Goal: Subscribe to service/newsletter

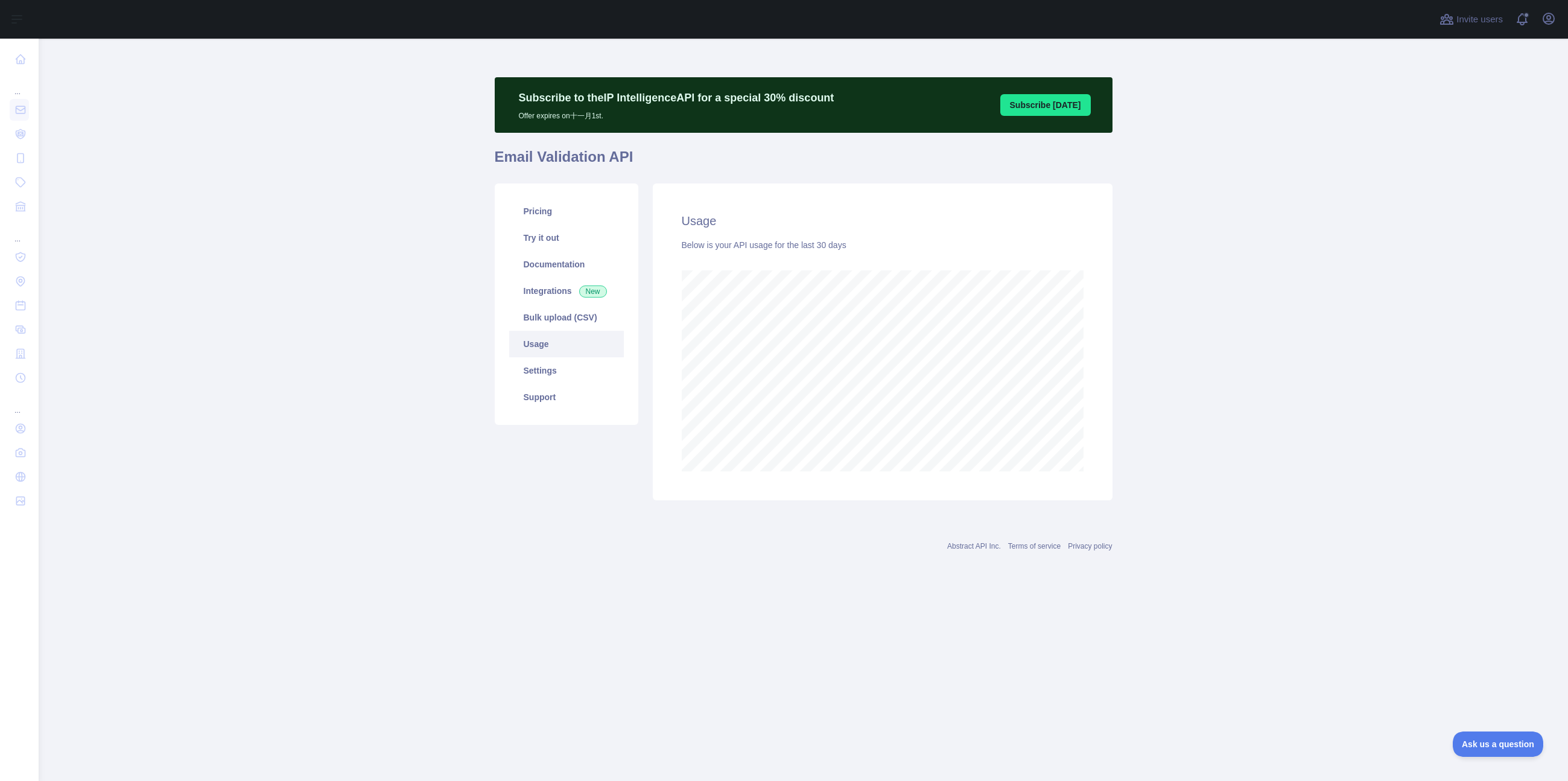
scroll to position [742, 1530]
drag, startPoint x: 300, startPoint y: 339, endPoint x: 294, endPoint y: 311, distance: 28.6
click at [300, 337] on main "Subscribe to the IP Intelligence API for a special 30 % discount Offer expires …" at bounding box center [803, 410] width 1530 height 742
click at [271, 374] on main "Subscribe to the IP Intelligence API for a special 30 % discount Offer expires …" at bounding box center [803, 410] width 1530 height 742
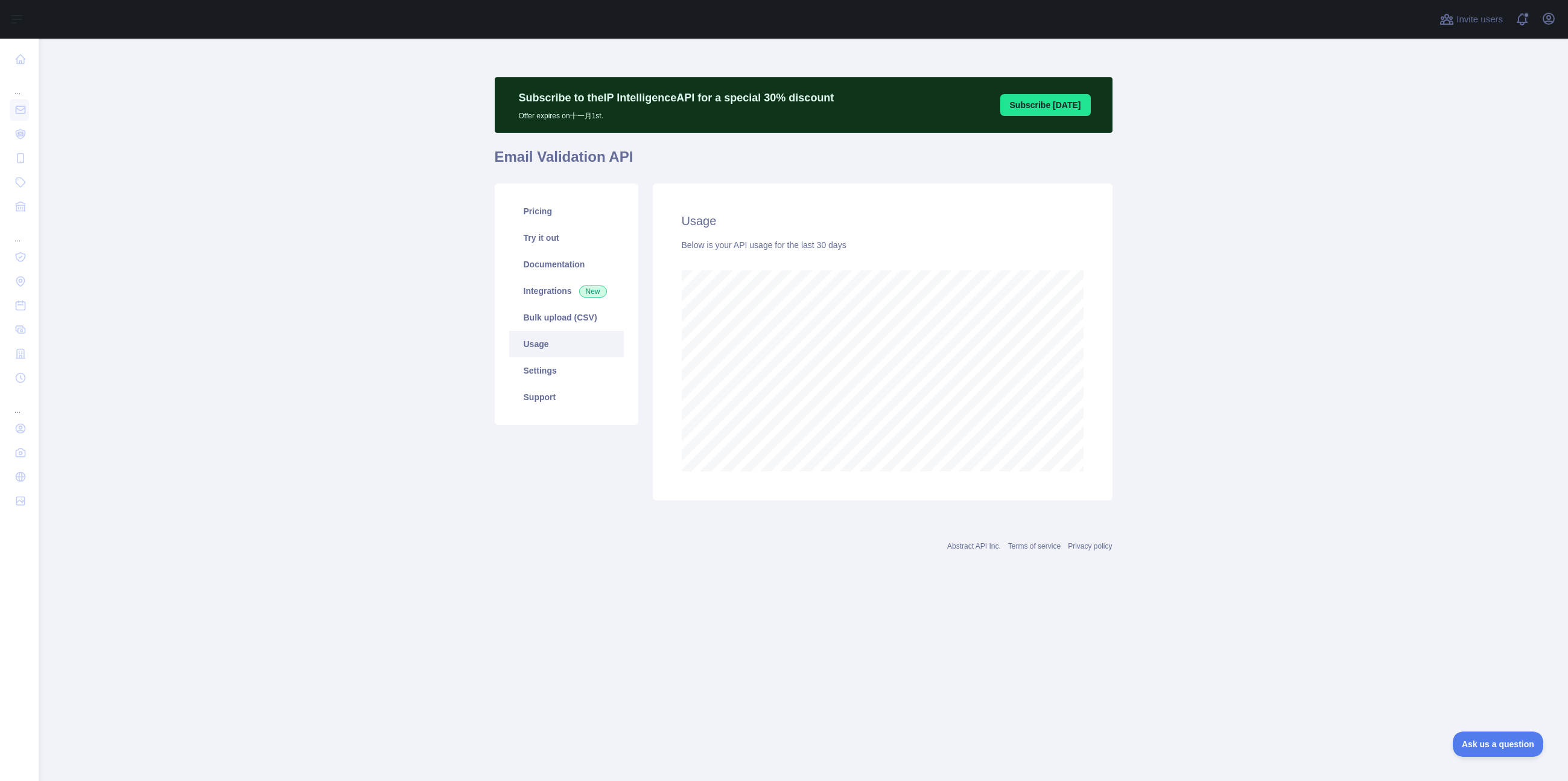
click at [1323, 350] on main "Subscribe to the IP Intelligence API for a special 30 % discount Offer expires …" at bounding box center [803, 410] width 1530 height 742
click at [268, 261] on main "Subscribe to the IP Intelligence API for a special 30 % discount Offer expires …" at bounding box center [803, 410] width 1530 height 742
